Goal: Information Seeking & Learning: Learn about a topic

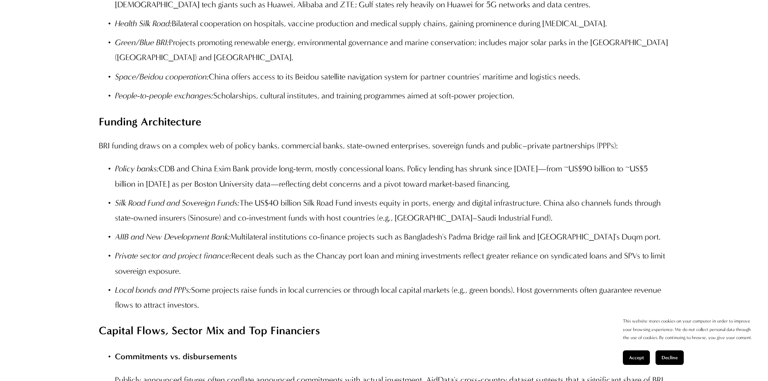
scroll to position [2167, 0]
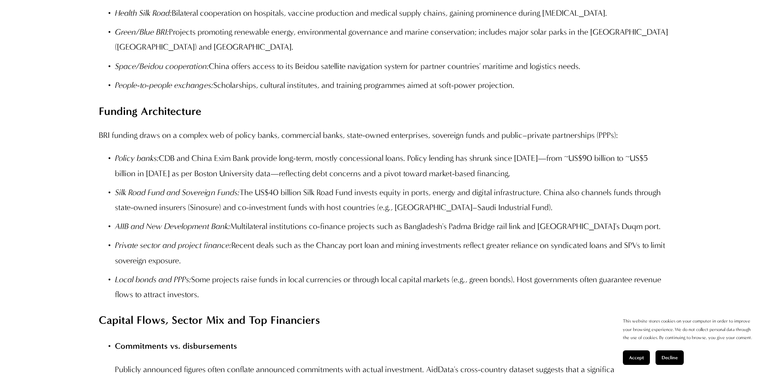
drag, startPoint x: 772, startPoint y: 11, endPoint x: 774, endPoint y: 98, distance: 87.1
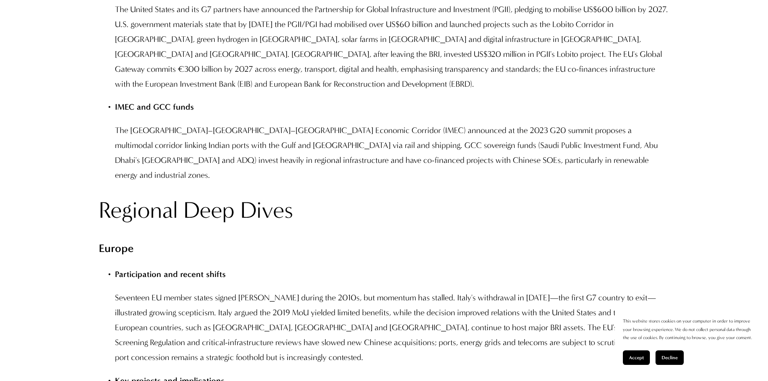
scroll to position [4756, 0]
